Goal: Task Accomplishment & Management: Manage account settings

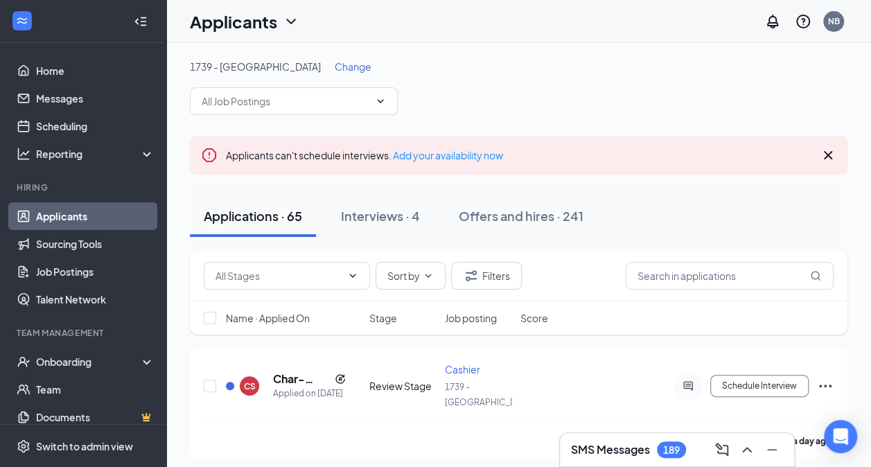
click at [335, 69] on span "Change" at bounding box center [353, 66] width 37 height 12
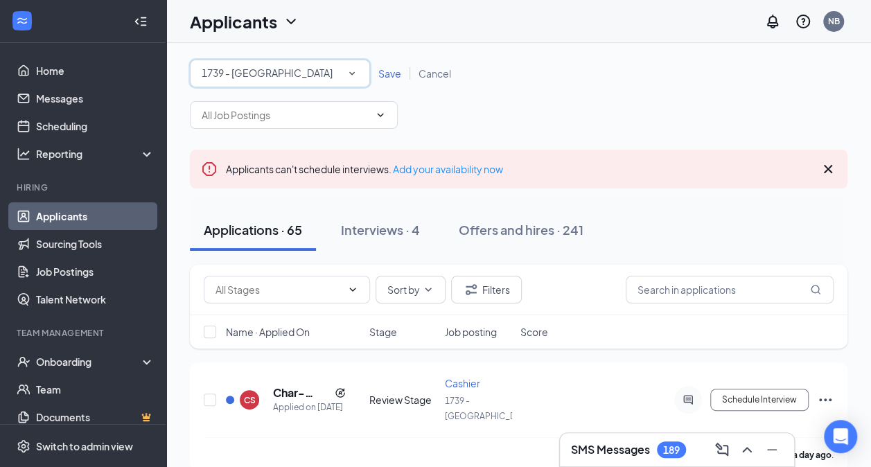
click at [352, 74] on icon "SmallChevronDown" at bounding box center [352, 73] width 6 height 3
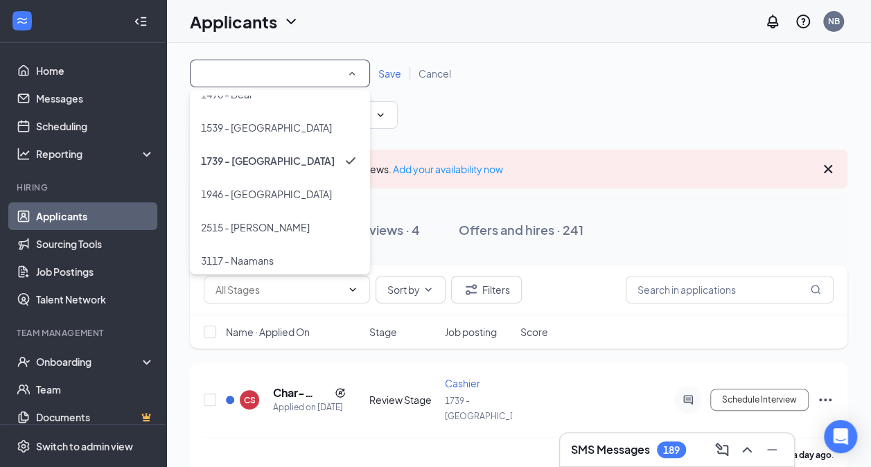
scroll to position [53, 0]
click at [270, 132] on div "1539 - [GEOGRAPHIC_DATA]" at bounding box center [280, 126] width 158 height 17
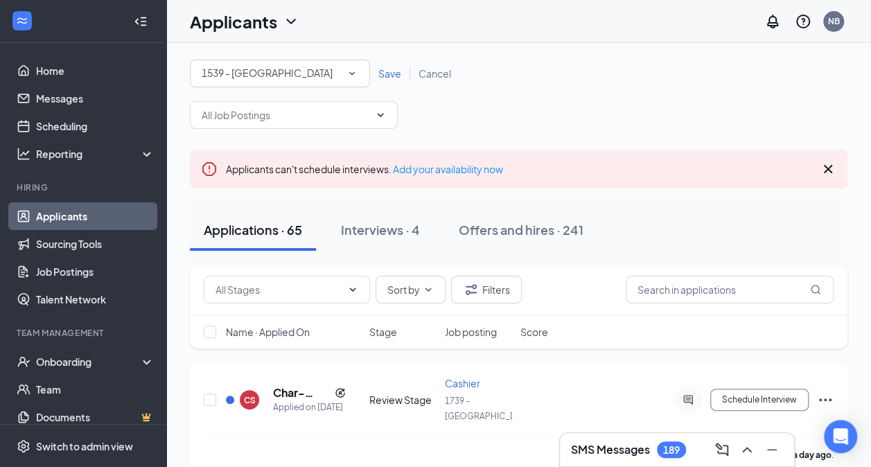
click at [385, 78] on span "Save" at bounding box center [389, 73] width 23 height 12
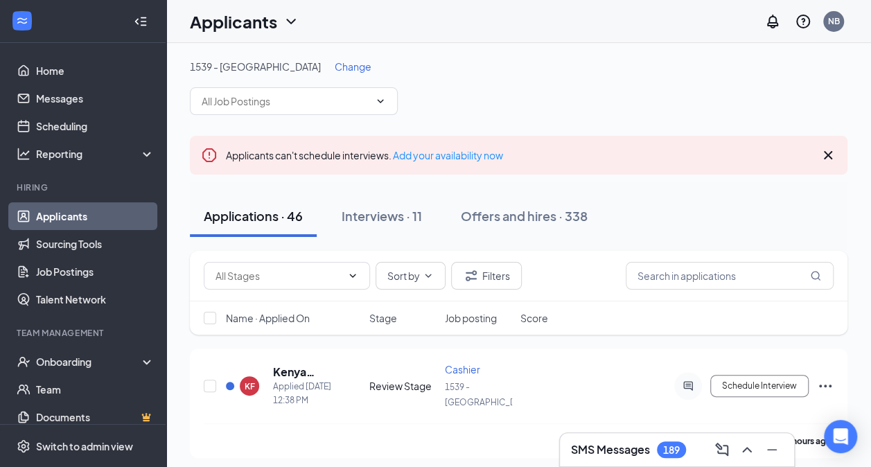
click at [387, 76] on div "1539 - [GEOGRAPHIC_DATA] Change" at bounding box center [518, 87] width 657 height 55
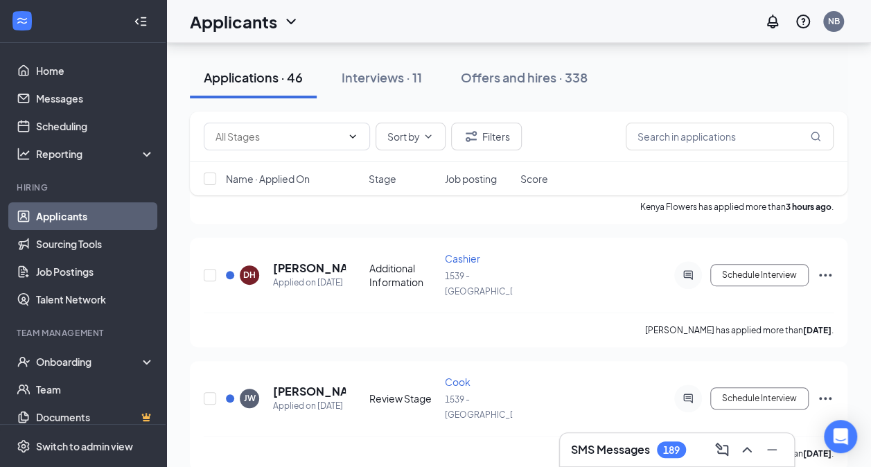
scroll to position [301, 0]
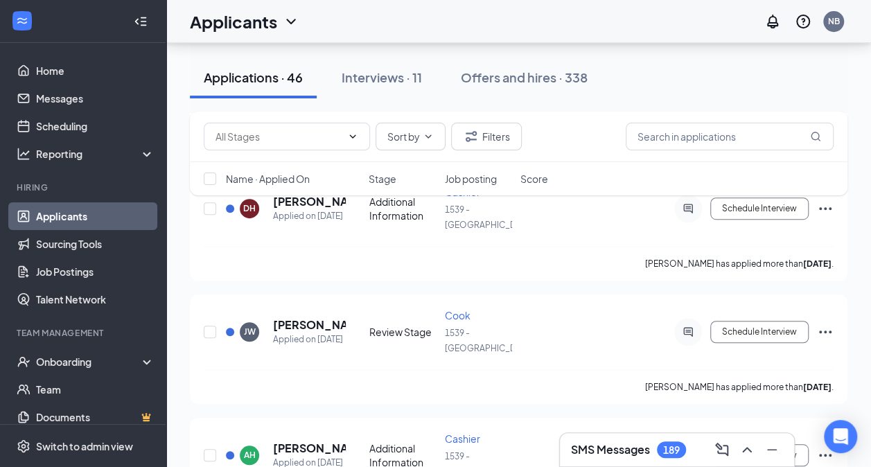
drag, startPoint x: 873, startPoint y: 339, endPoint x: 860, endPoint y: 402, distance: 65.1
drag, startPoint x: 875, startPoint y: 231, endPoint x: 848, endPoint y: 296, distance: 70.2
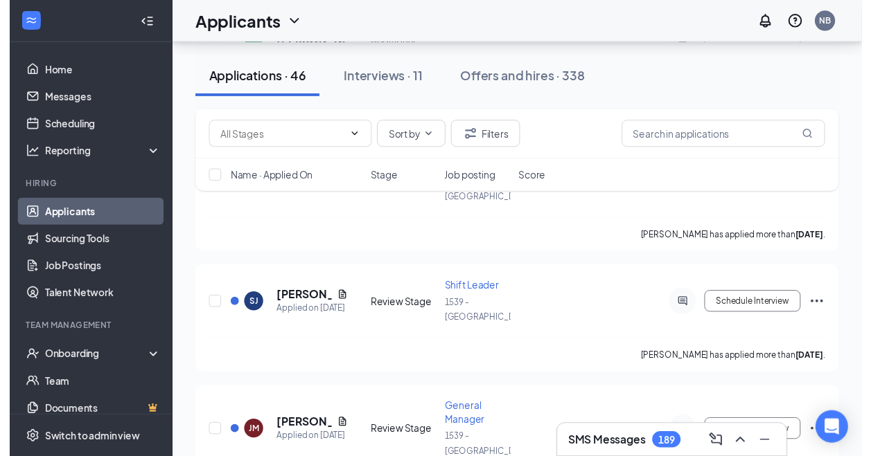
scroll to position [1389, 0]
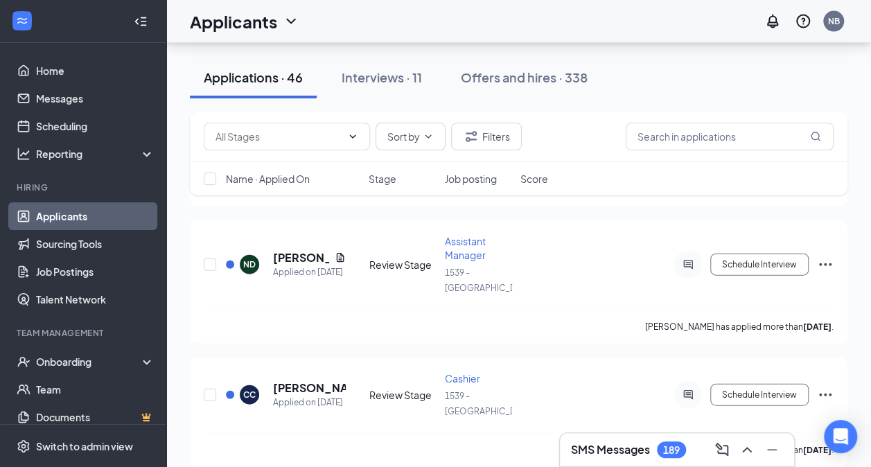
drag, startPoint x: 873, startPoint y: 245, endPoint x: 840, endPoint y: 341, distance: 101.0
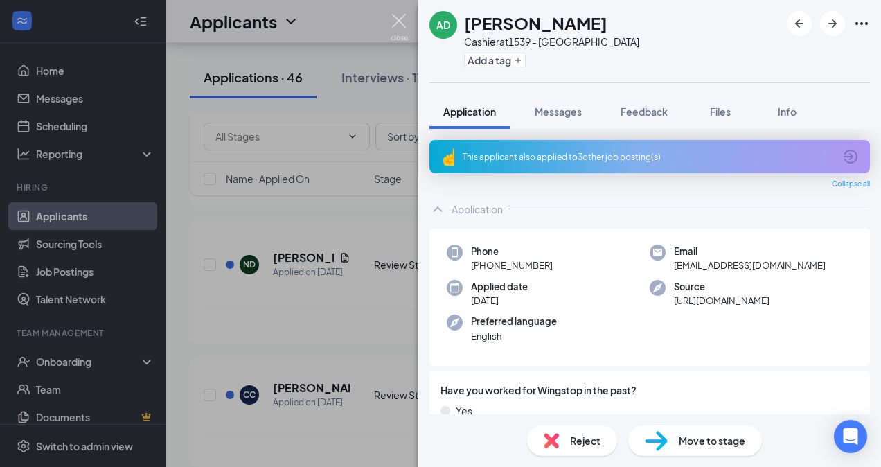
click at [395, 37] on img at bounding box center [399, 27] width 17 height 27
